Goal: Navigation & Orientation: Find specific page/section

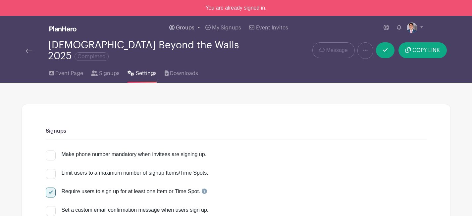
click at [190, 28] on span "Groups" at bounding box center [185, 27] width 19 height 5
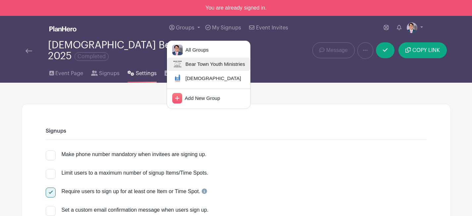
click at [193, 65] on span "Bear Town Youth Ministries" at bounding box center [214, 65] width 62 height 8
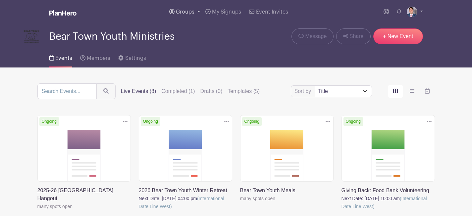
click at [191, 5] on link "Groups" at bounding box center [185, 12] width 36 height 24
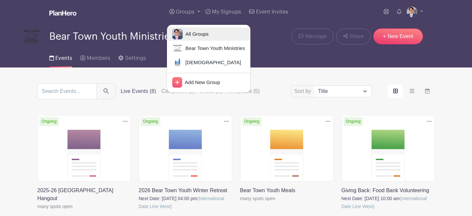
click at [188, 29] on link "All Groups" at bounding box center [209, 34] width 84 height 13
